Goal: Contribute content: Add original content to the website for others to see

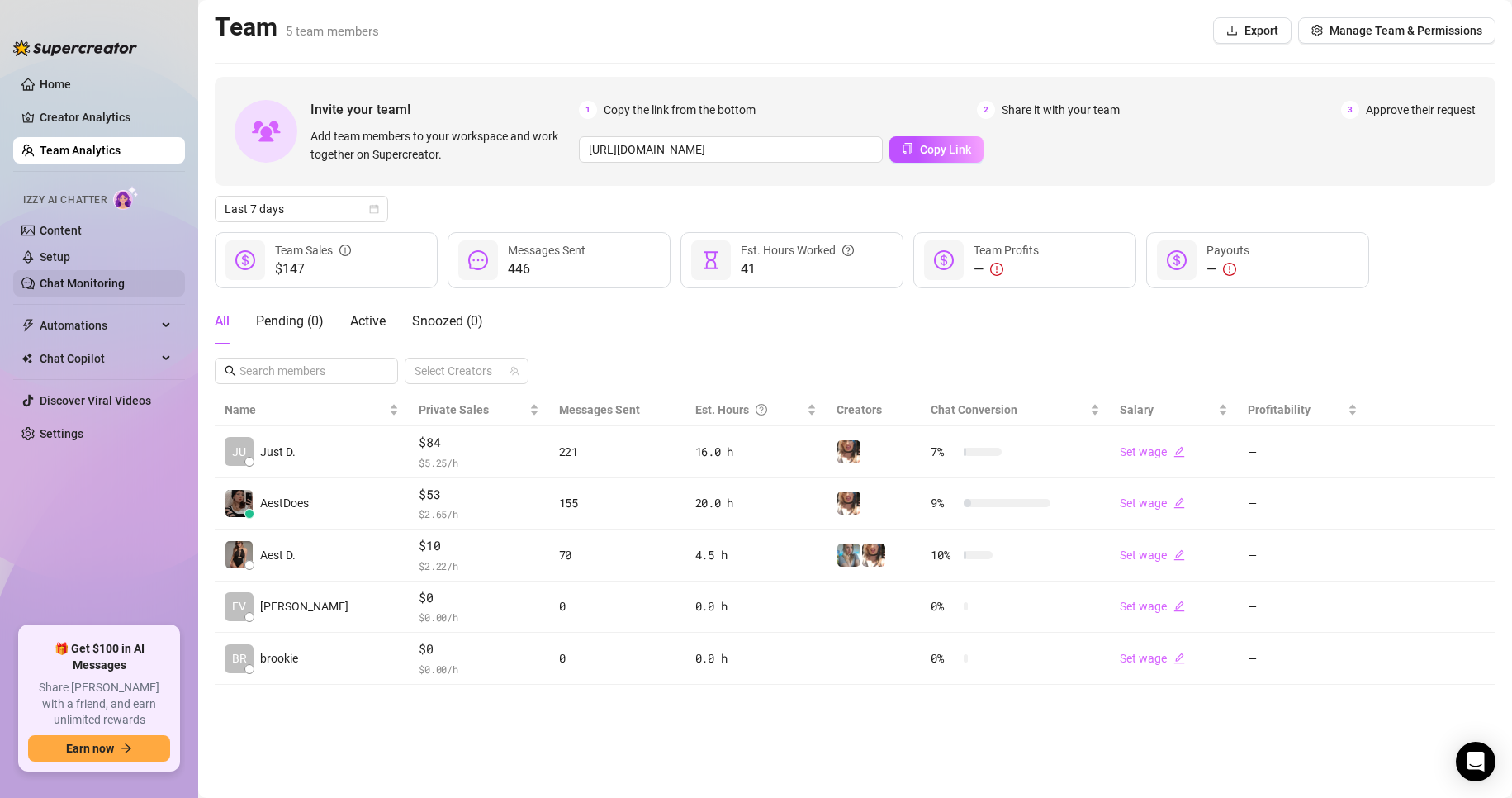
drag, startPoint x: 52, startPoint y: 266, endPoint x: 55, endPoint y: 290, distance: 24.2
click at [52, 263] on link "Setup" at bounding box center [55, 257] width 31 height 13
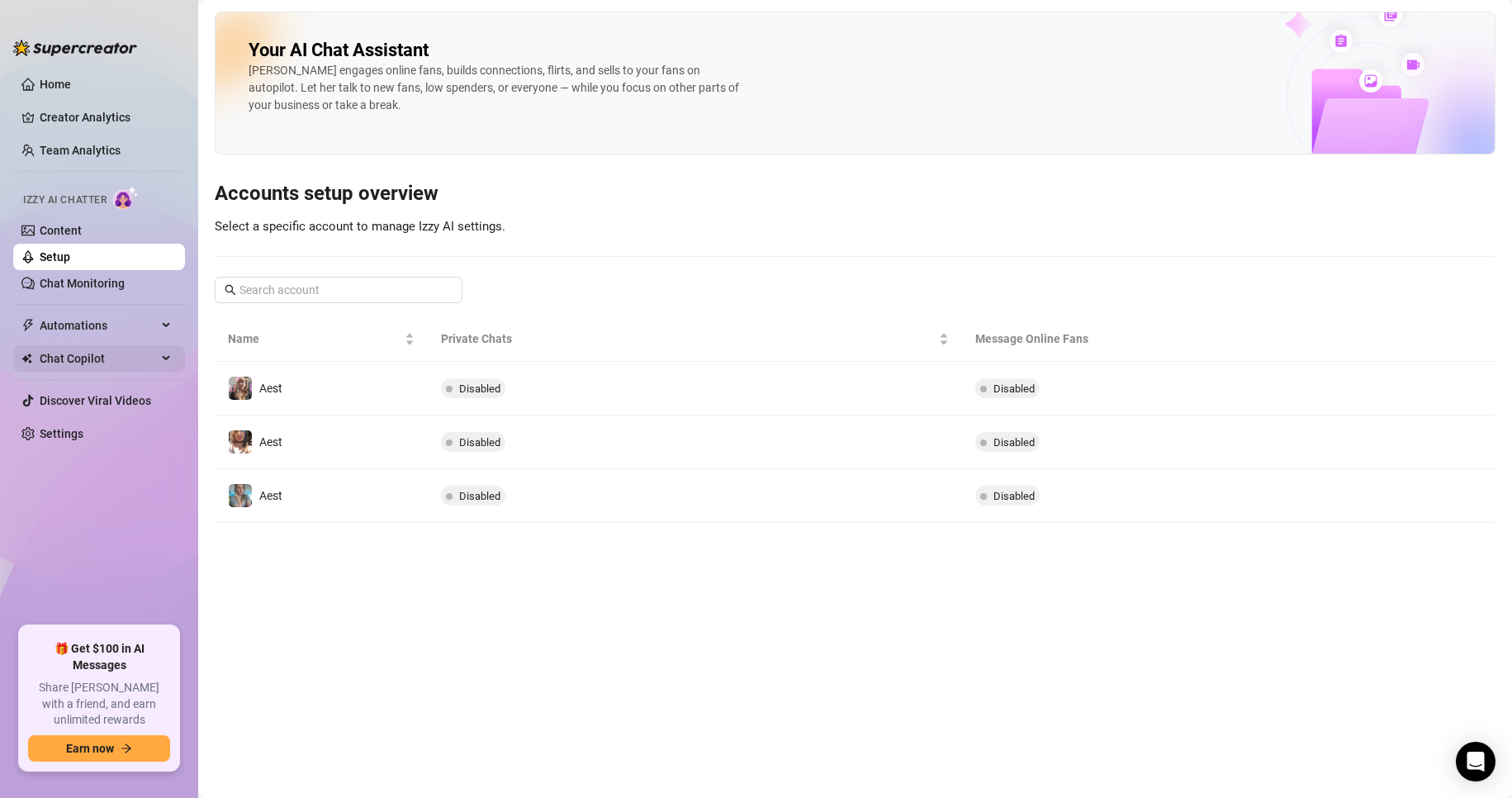
click at [71, 369] on span "Chat Copilot" at bounding box center [98, 359] width 117 height 27
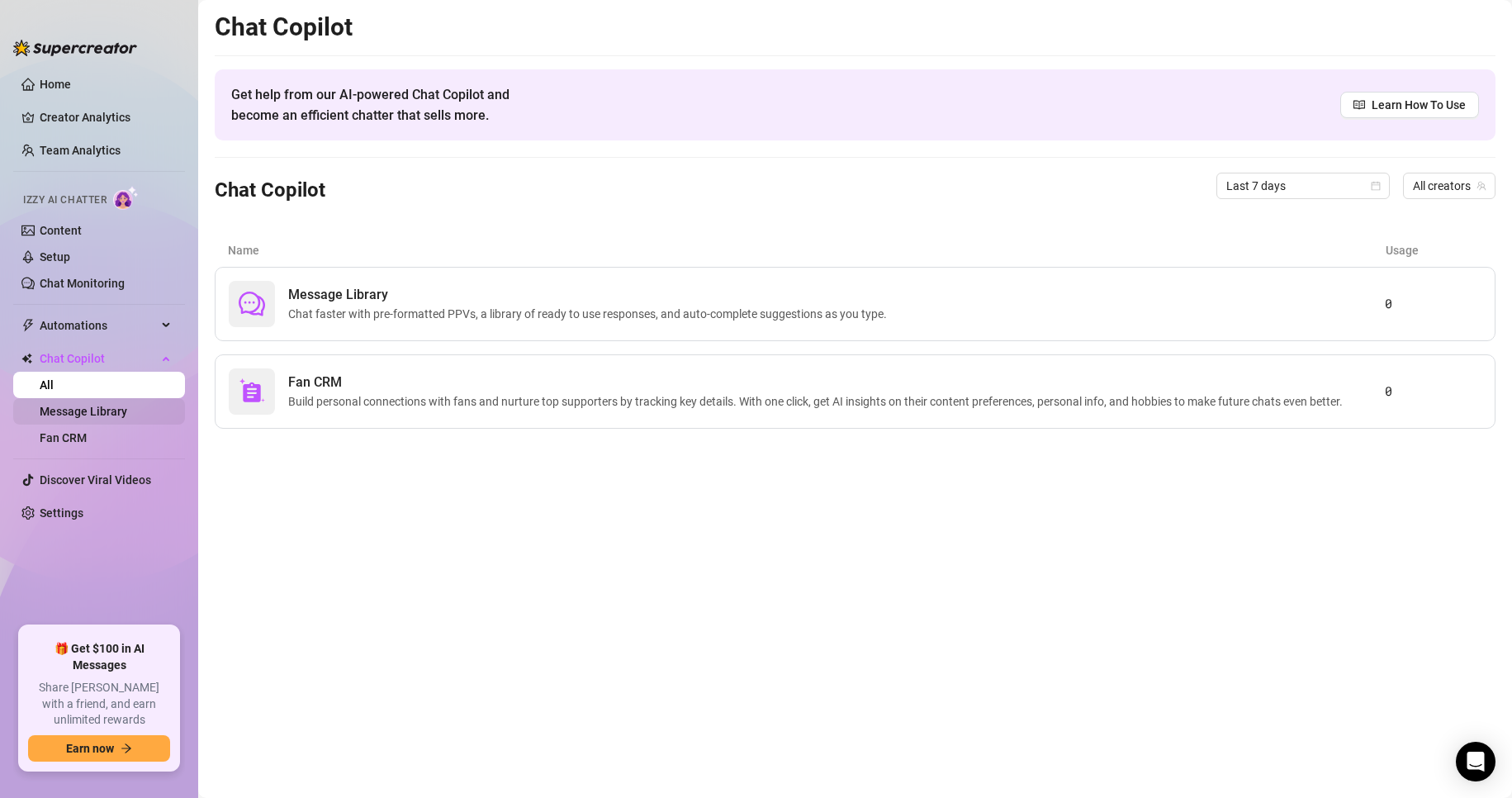
click at [90, 412] on link "Message Library" at bounding box center [84, 411] width 88 height 13
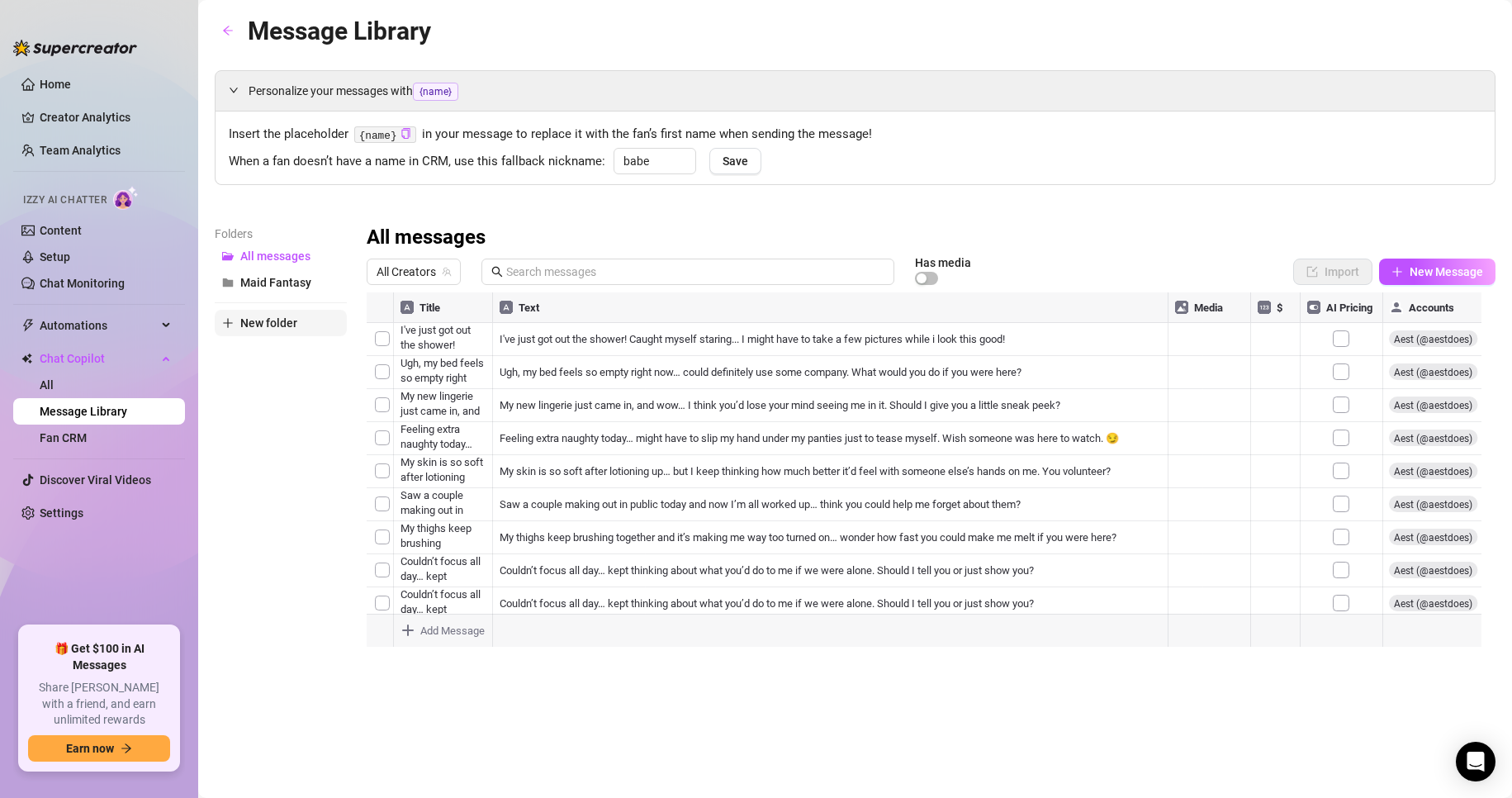
click at [284, 328] on span "New folder" at bounding box center [269, 323] width 57 height 13
click at [280, 315] on input "text" at bounding box center [281, 309] width 132 height 27
type input "Welcome Message"
click at [284, 394] on div "Folders All messages Maid Fantasy Welcome Message New folder" at bounding box center [281, 442] width 132 height 436
click at [284, 308] on span "Welcome Message" at bounding box center [290, 309] width 99 height 13
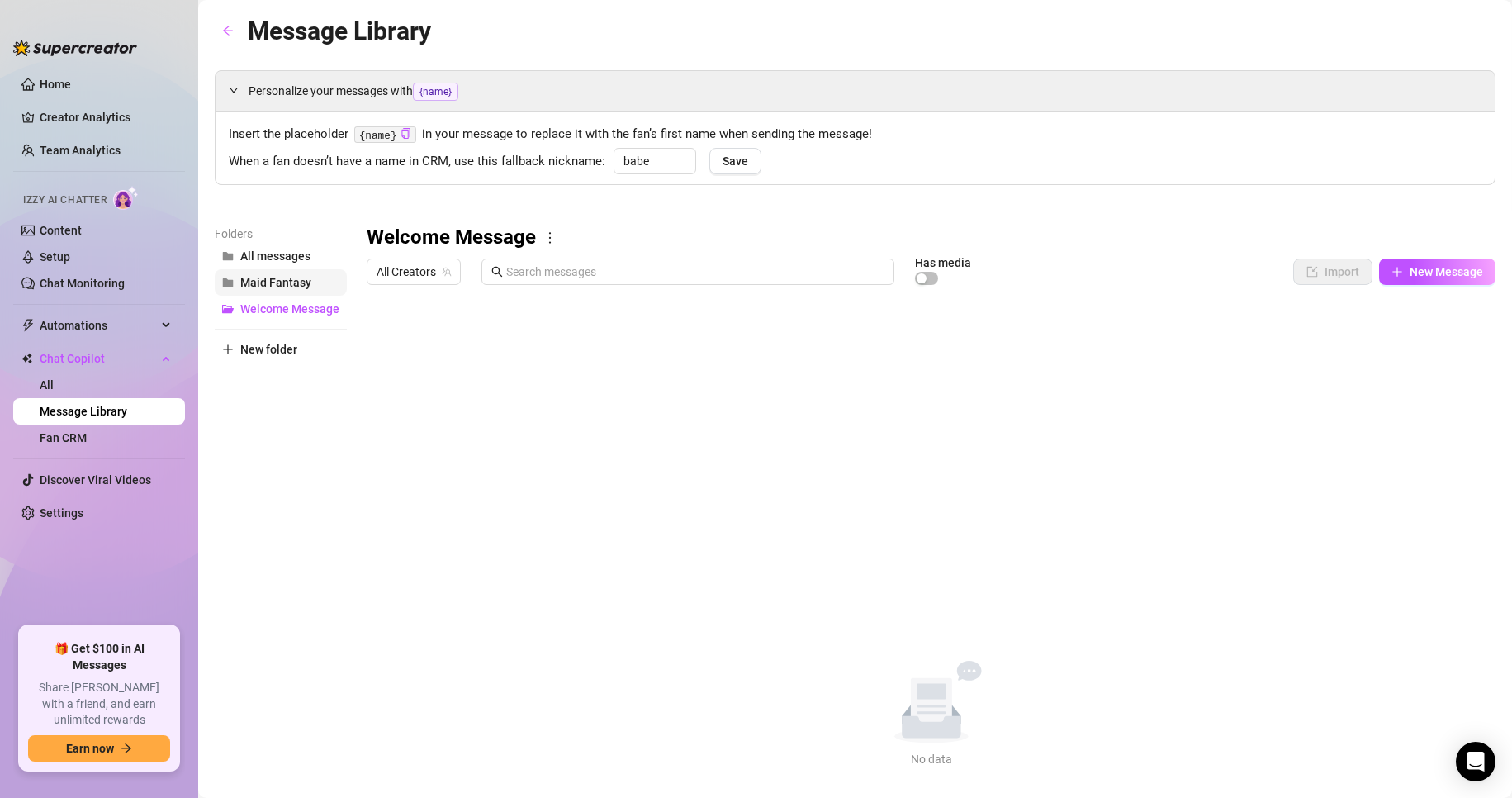
click at [283, 287] on span "Maid Fantasy" at bounding box center [276, 283] width 71 height 13
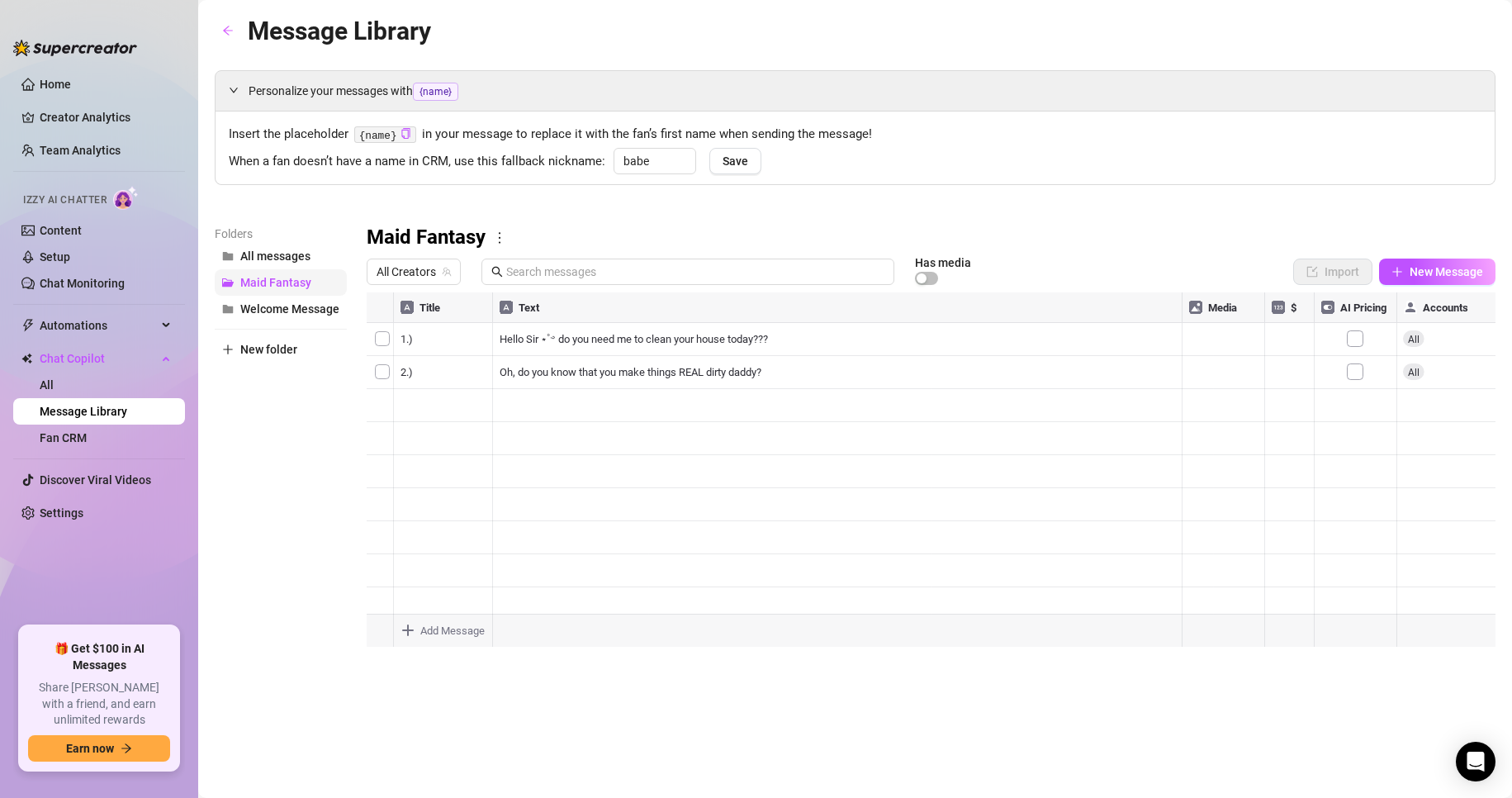
drag, startPoint x: 283, startPoint y: 287, endPoint x: 271, endPoint y: 285, distance: 12.2
click at [271, 284] on span "Maid Fantasy" at bounding box center [276, 283] width 71 height 13
click at [292, 286] on span "Maid Fantasy" at bounding box center [276, 283] width 71 height 13
click at [497, 230] on div "Maid Fantasy" at bounding box center [931, 238] width 1129 height 27
click at [505, 244] on icon "more" at bounding box center [500, 238] width 15 height 15
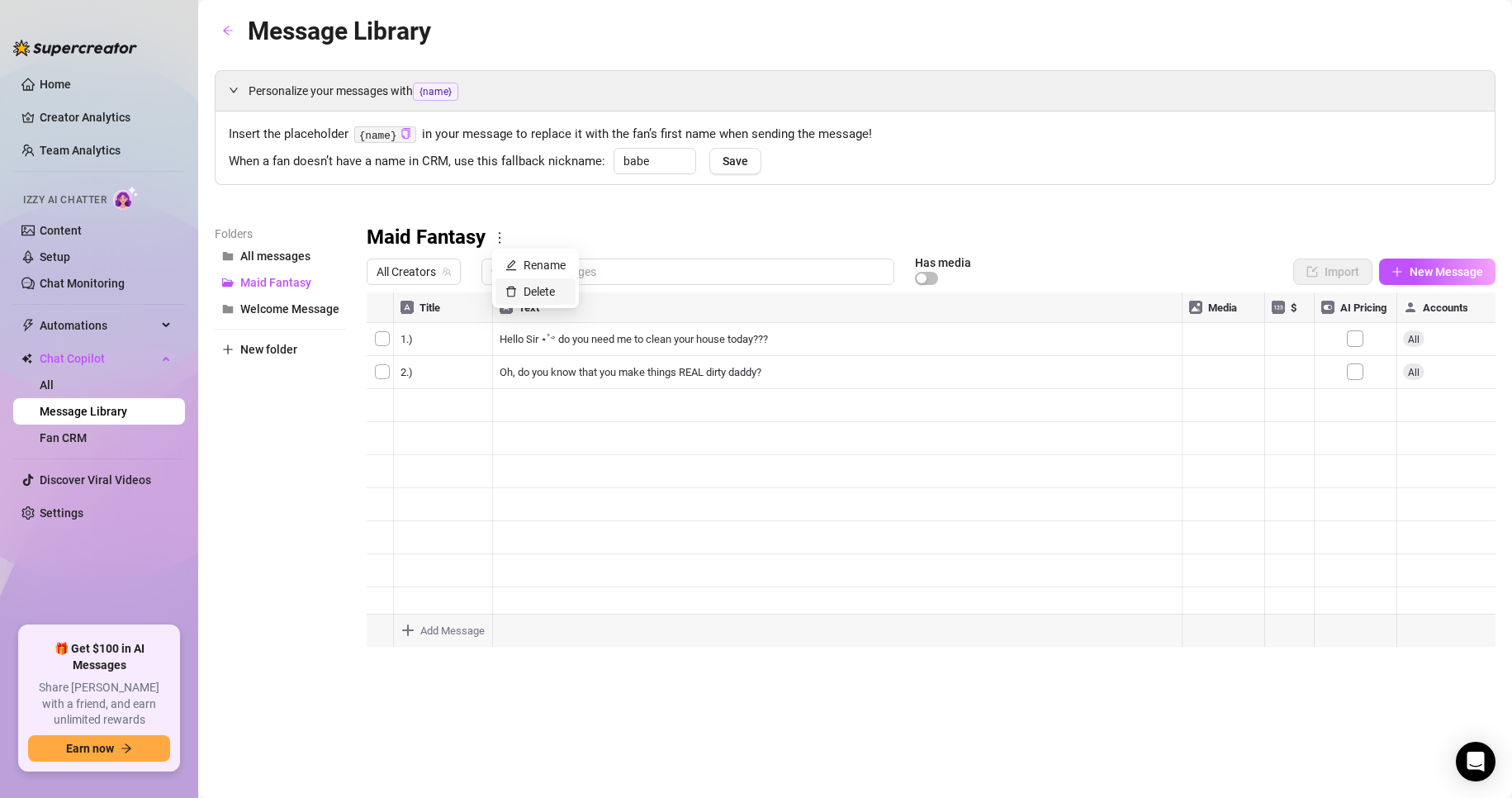
click at [536, 291] on link "Delete" at bounding box center [530, 291] width 50 height 13
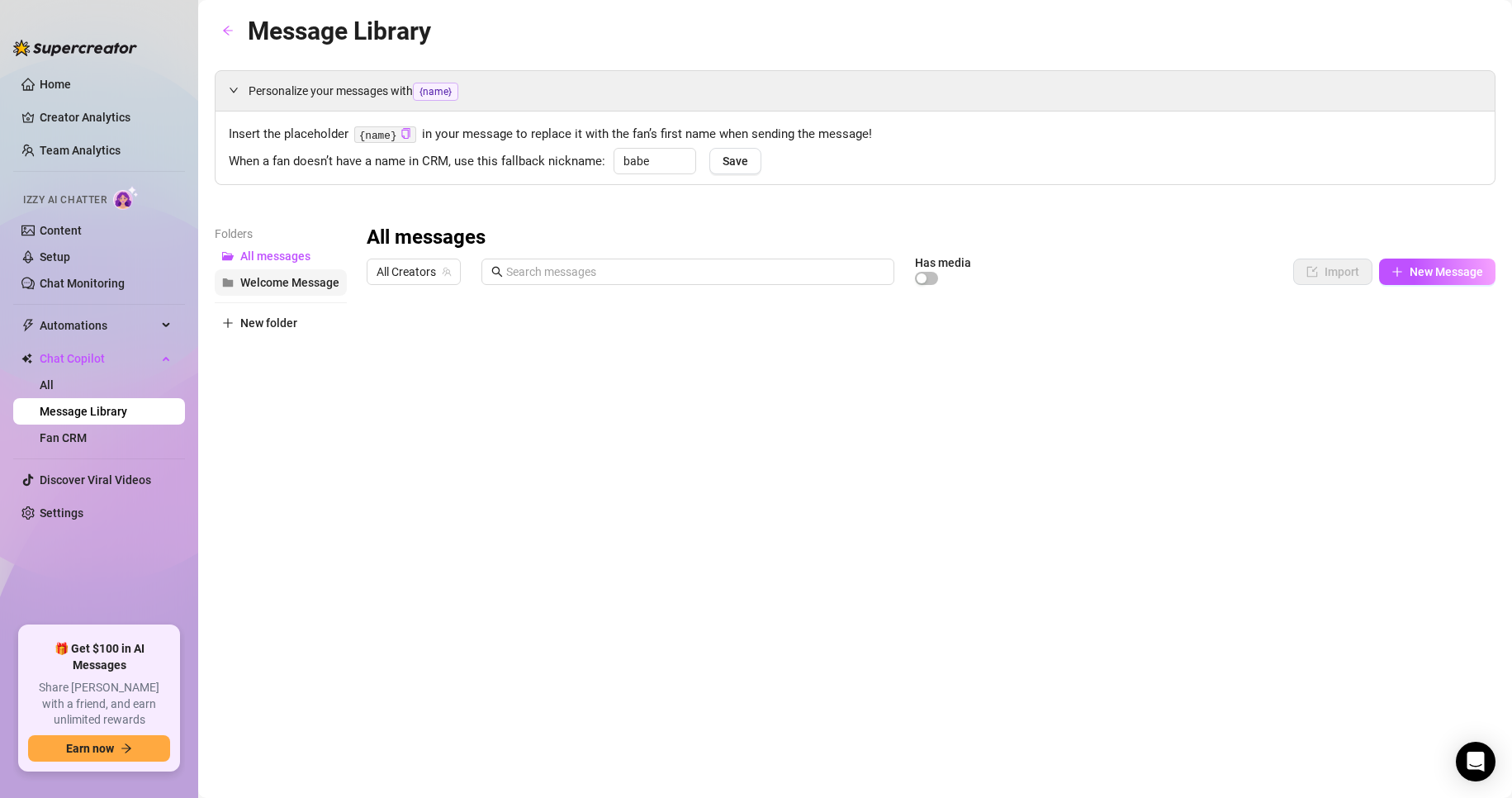
click at [297, 295] on button "Welcome Message" at bounding box center [281, 283] width 132 height 27
click at [1424, 251] on div "Welcome Message" at bounding box center [931, 238] width 1129 height 27
click at [1429, 284] on button "New Message" at bounding box center [1438, 272] width 116 height 27
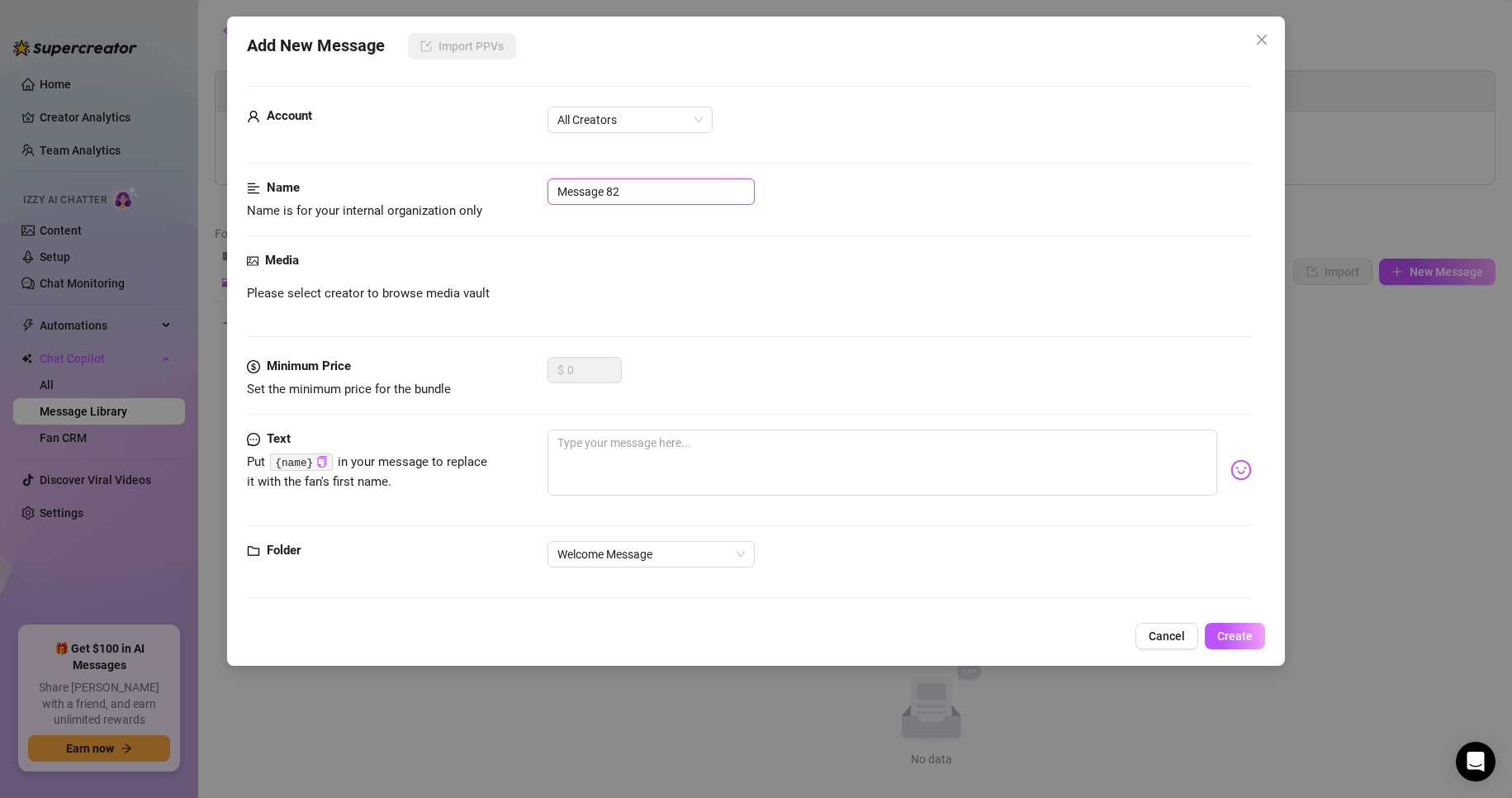
drag, startPoint x: 686, startPoint y: 186, endPoint x: 412, endPoint y: 163, distance: 275.0
click at [412, 163] on form "Account All Creators Name Name is for your internal organization only Message 8…" at bounding box center [750, 349] width 1006 height 527
click at [581, 123] on span "All Creators" at bounding box center [630, 119] width 145 height 25
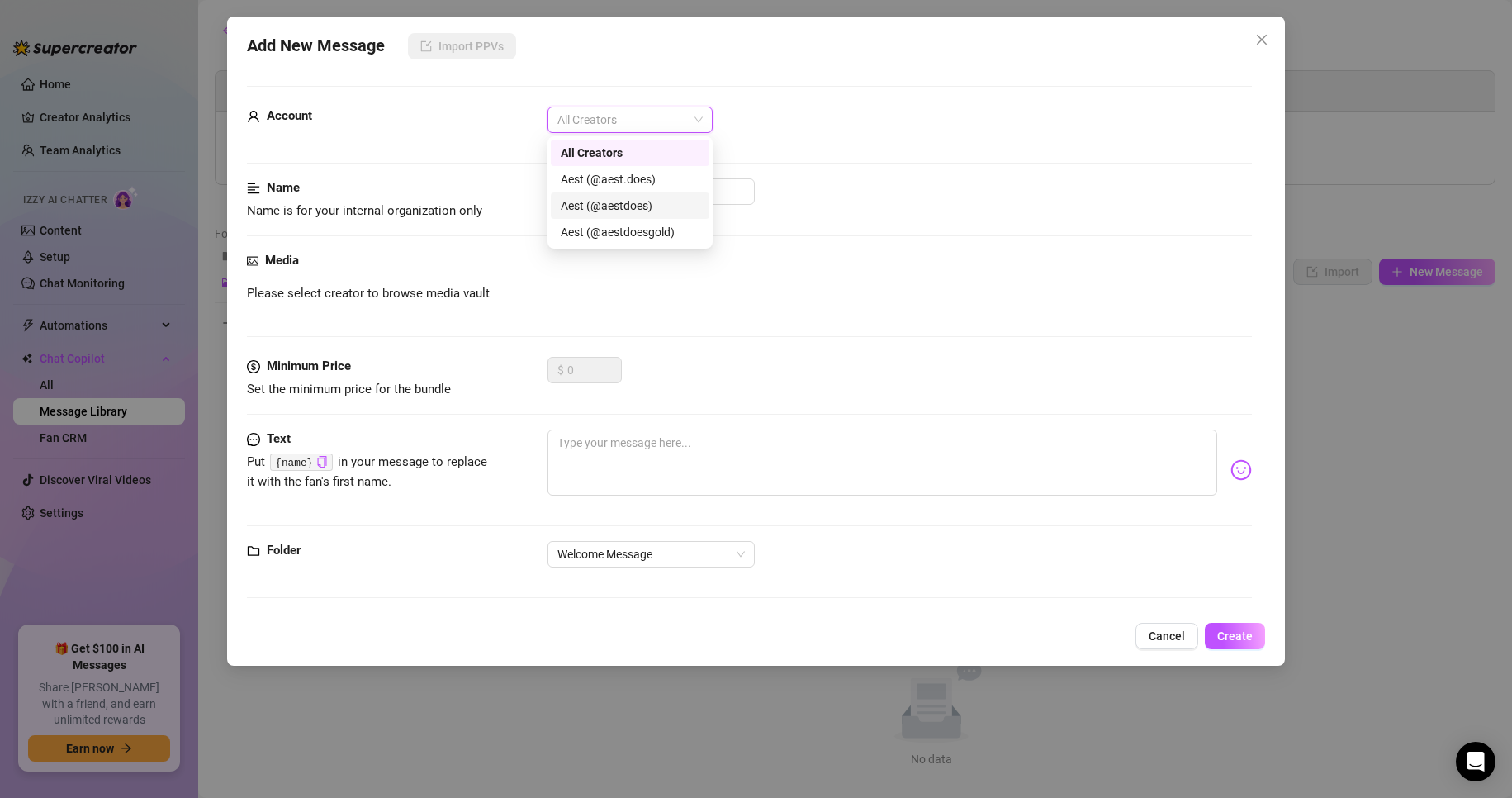
click at [646, 208] on div "Aest (@aestdoes)" at bounding box center [629, 205] width 138 height 18
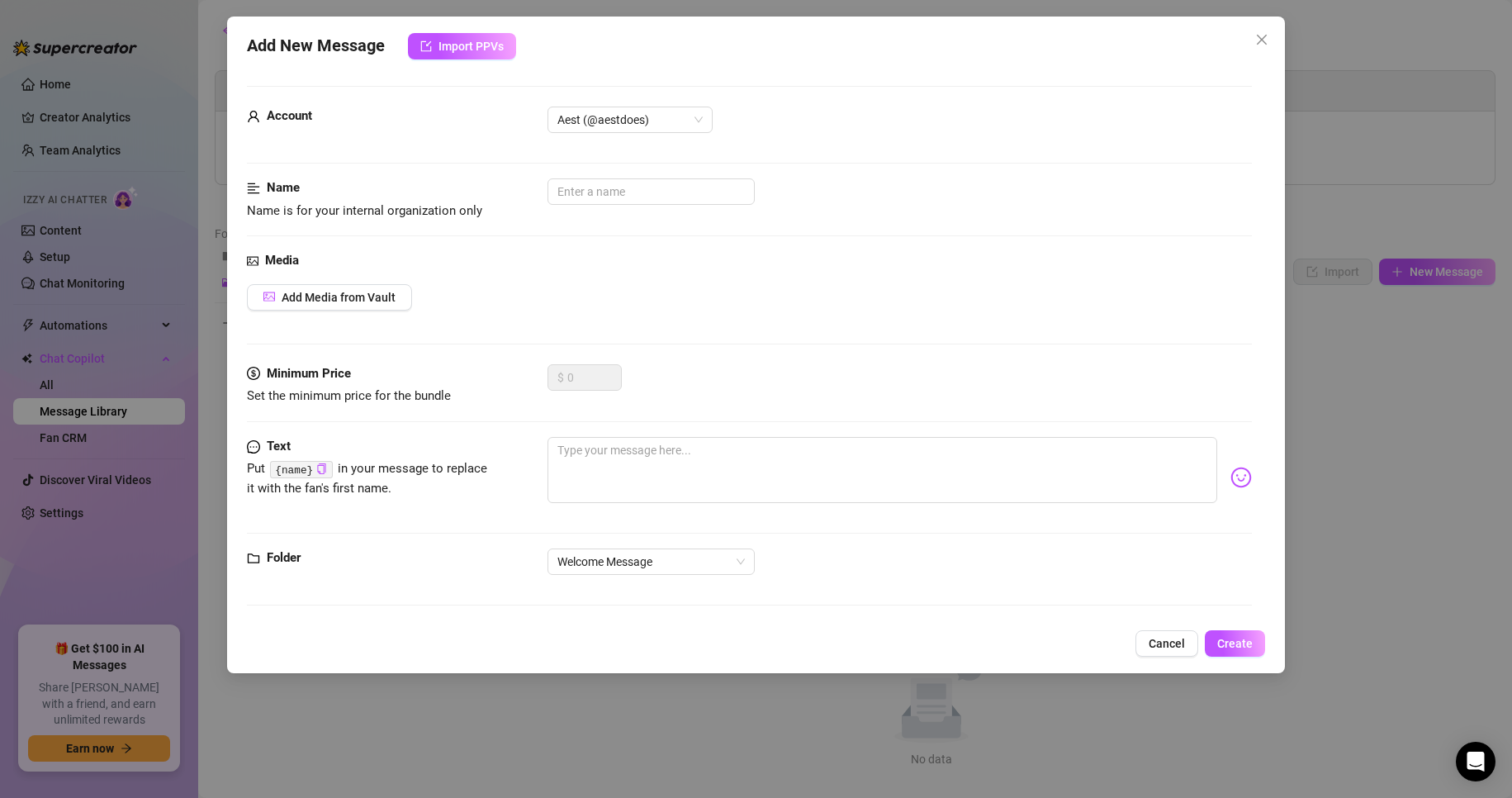
click at [660, 309] on div "Add Media from Vault" at bounding box center [750, 298] width 1006 height 27
click at [350, 310] on div "Media Add Media from Vault" at bounding box center [750, 307] width 1006 height 114
click at [353, 302] on span "Add Media from Vault" at bounding box center [338, 298] width 114 height 13
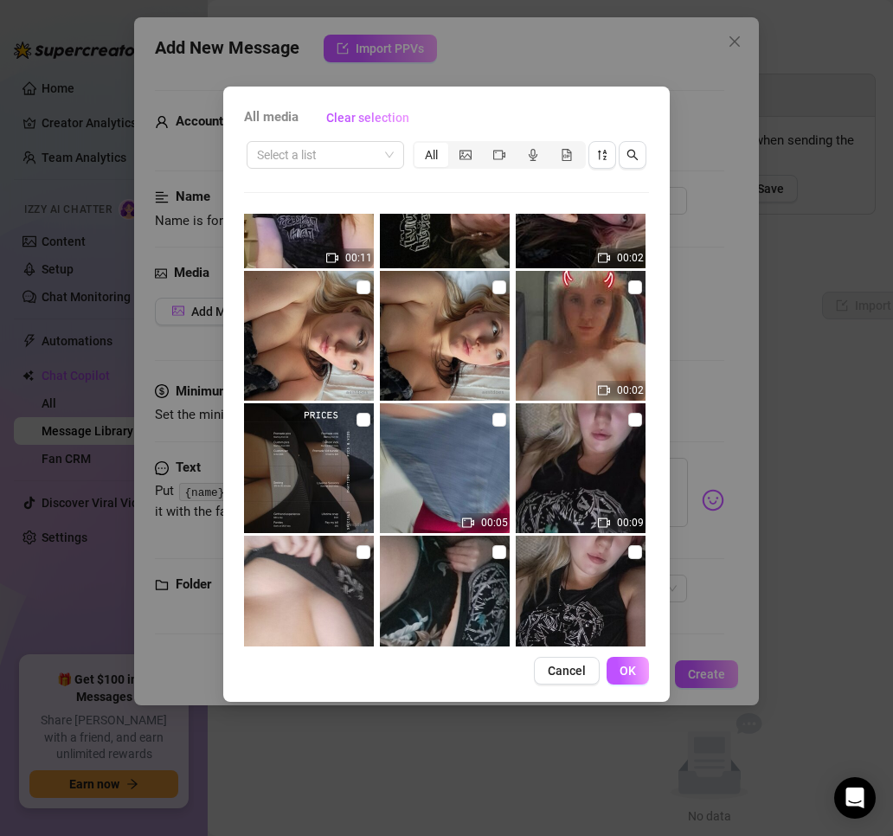
scroll to position [1517, 0]
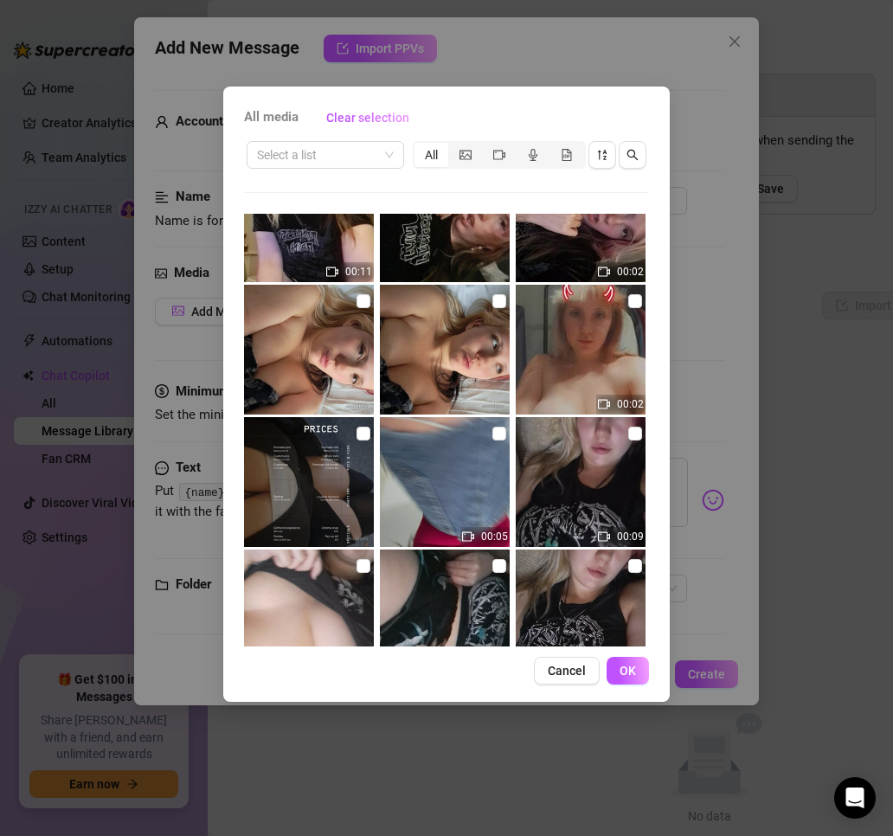
click at [349, 300] on img at bounding box center [309, 350] width 130 height 130
checkbox input "true"
click at [644, 677] on button "OK" at bounding box center [627, 671] width 42 height 28
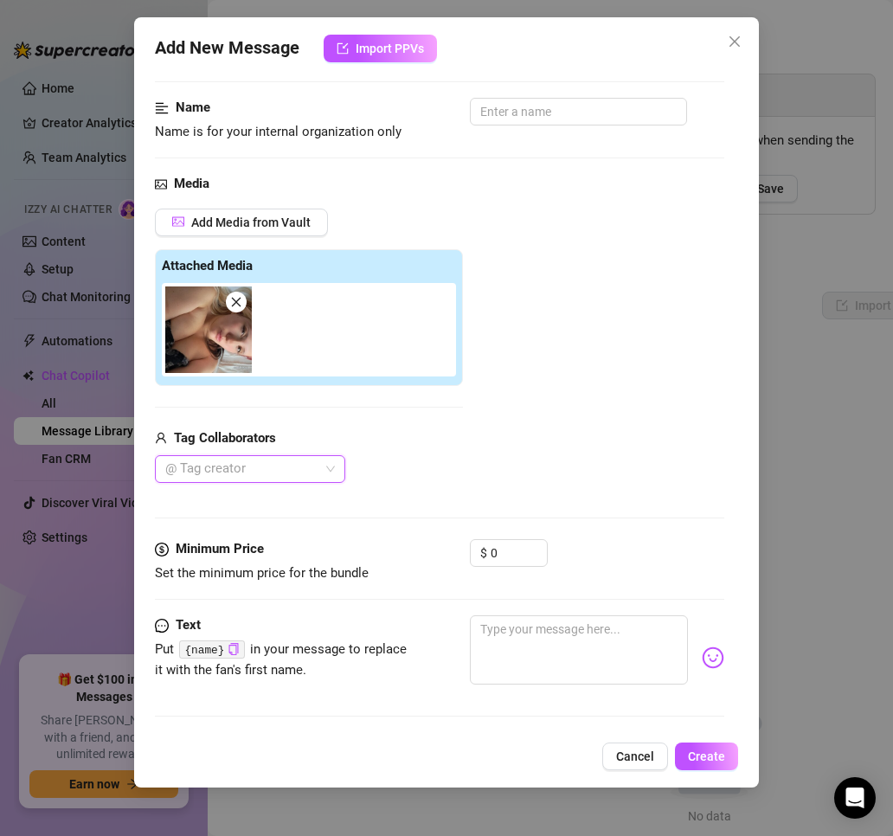
scroll to position [0, 0]
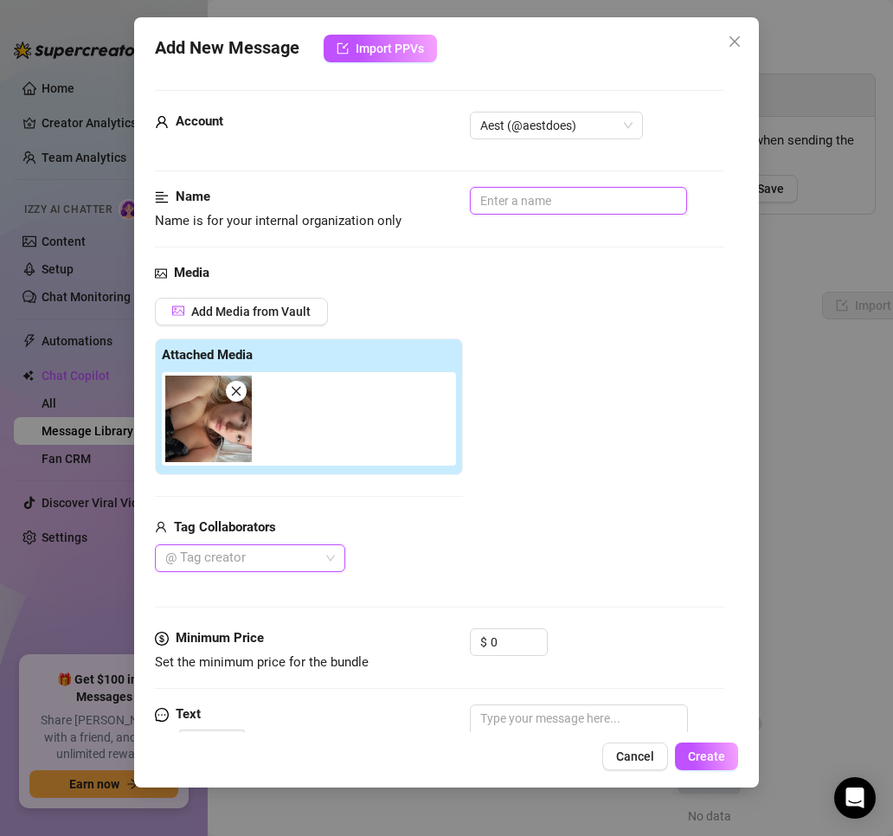
click at [532, 205] on input "text" at bounding box center [578, 201] width 217 height 28
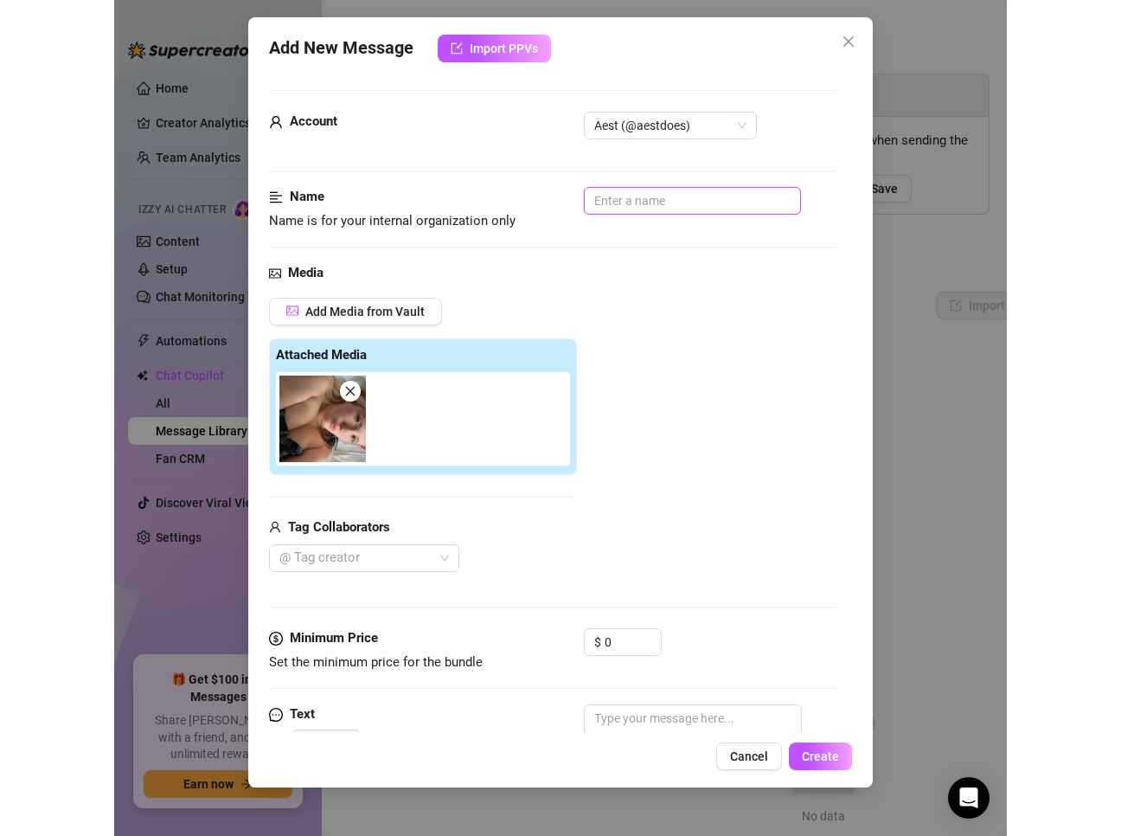
scroll to position [164, 0]
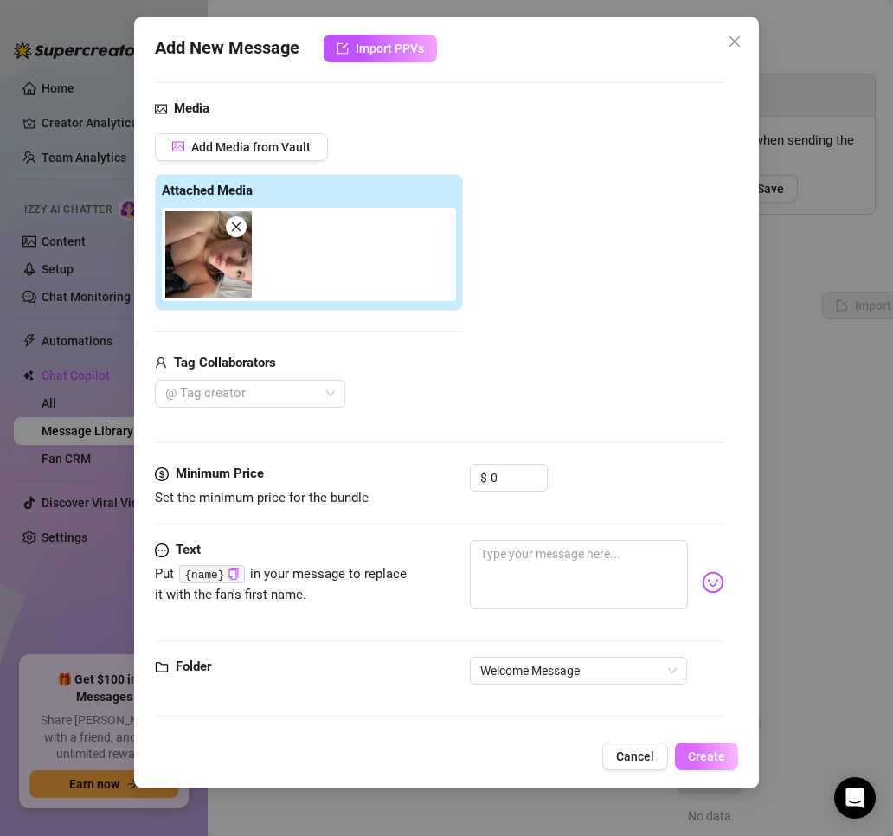
click at [716, 751] on span "Create" at bounding box center [706, 756] width 37 height 14
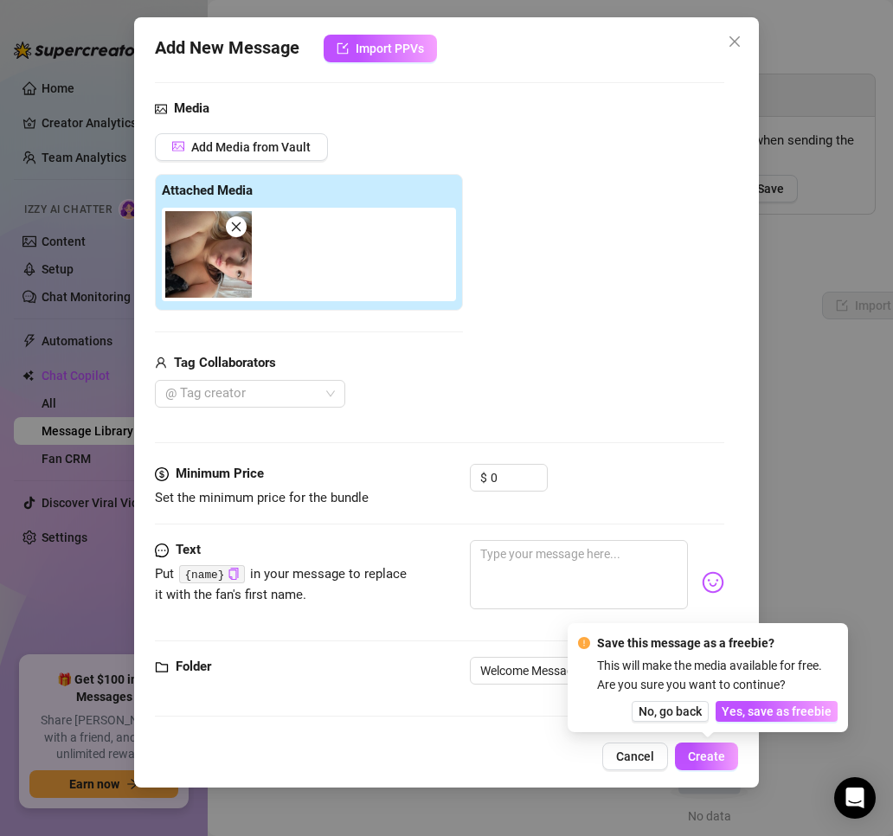
drag, startPoint x: 780, startPoint y: 701, endPoint x: 779, endPoint y: 710, distance: 9.7
click at [779, 710] on button "Yes, save as freebie" at bounding box center [776, 711] width 122 height 21
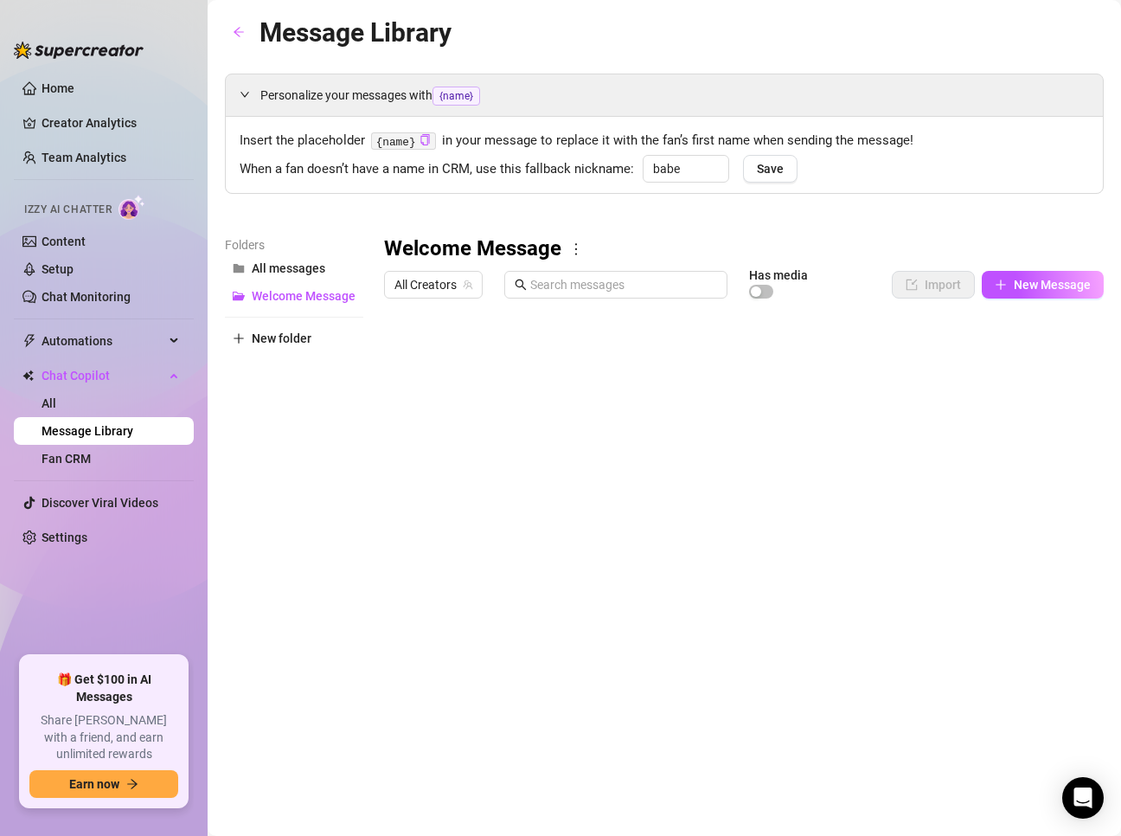
click at [459, 356] on div at bounding box center [744, 499] width 720 height 386
click at [458, 356] on div at bounding box center [744, 499] width 720 height 386
click at [460, 356] on textarea at bounding box center [464, 350] width 106 height 16
type textarea "Welcome"
